Goal: Task Accomplishment & Management: Complete application form

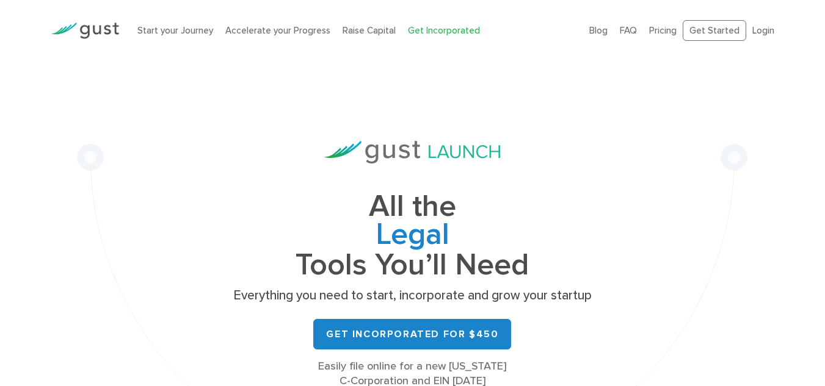
click at [598, 146] on div "All the Legal Cap Table Fundraising Governance Tools You’ll Need Everything you…" at bounding box center [412, 275] width 670 height 429
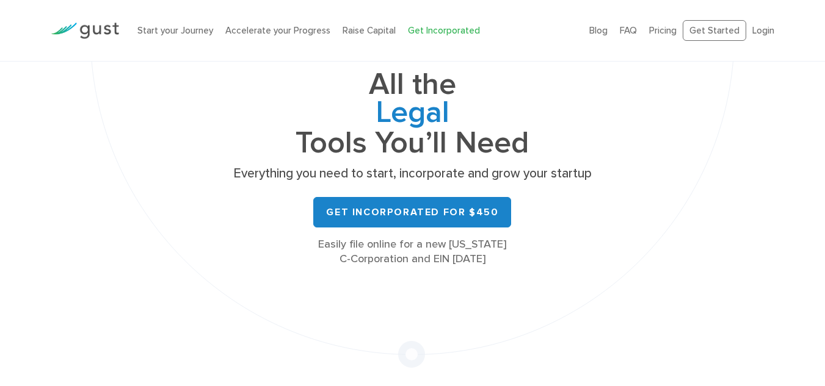
scroll to position [147, 0]
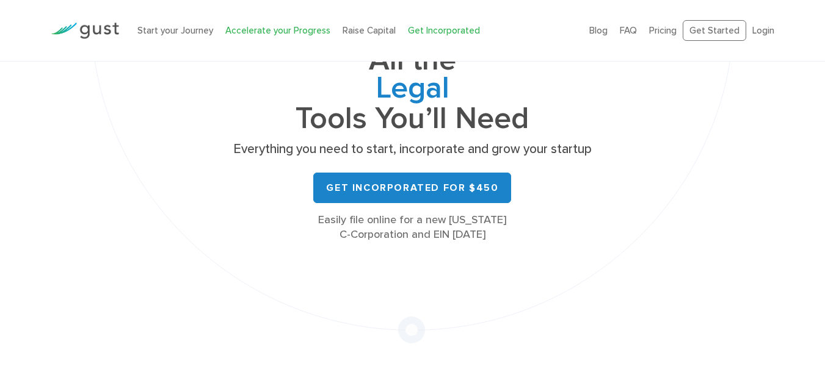
click at [242, 34] on link "Accelerate your Progress" at bounding box center [277, 30] width 105 height 11
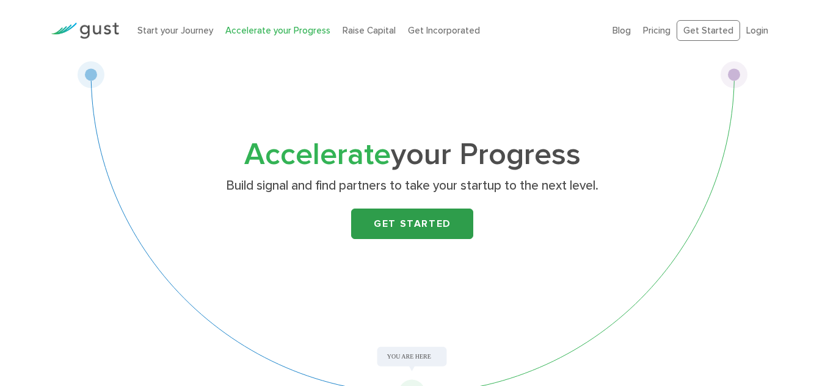
click at [401, 222] on link "Get Started" at bounding box center [412, 224] width 122 height 31
